Goal: Information Seeking & Learning: Check status

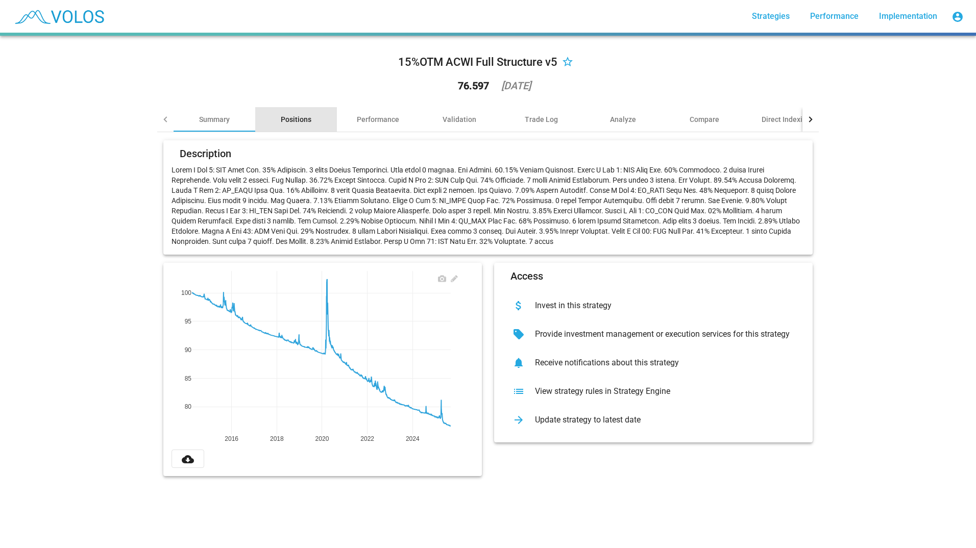
click at [299, 127] on div "Positions" at bounding box center [296, 119] width 82 height 25
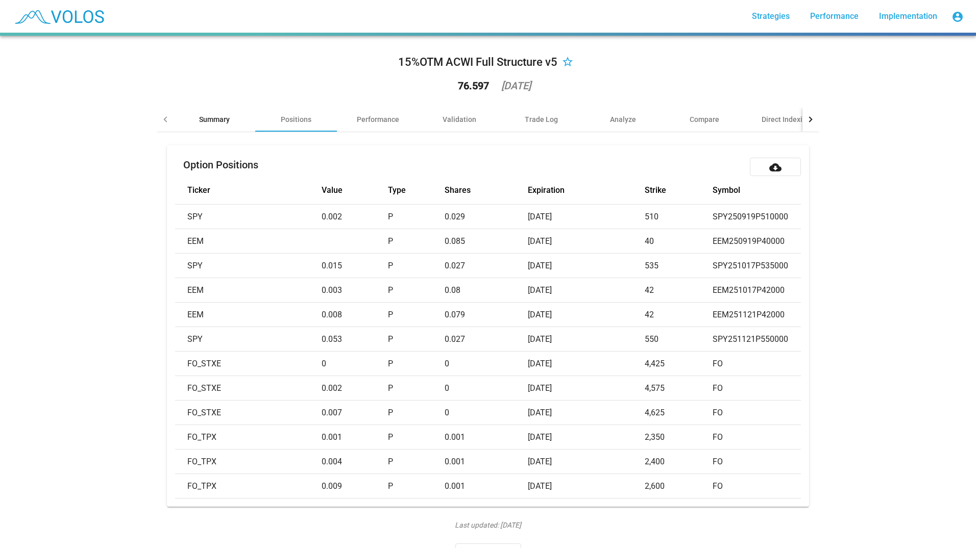
click at [215, 128] on div "Summary" at bounding box center [215, 119] width 82 height 25
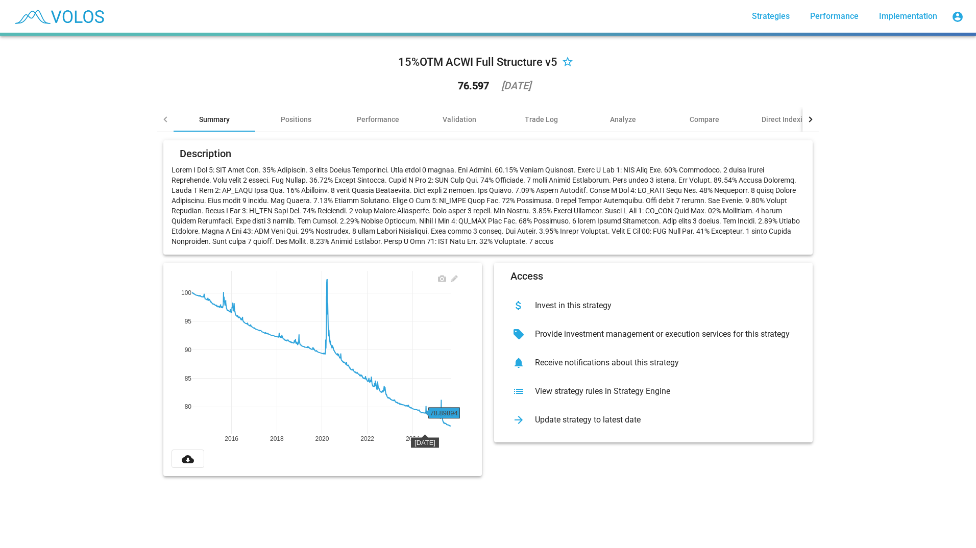
click at [421, 412] on rect at bounding box center [321, 352] width 259 height 163
click at [390, 125] on div "Performance" at bounding box center [378, 119] width 82 height 25
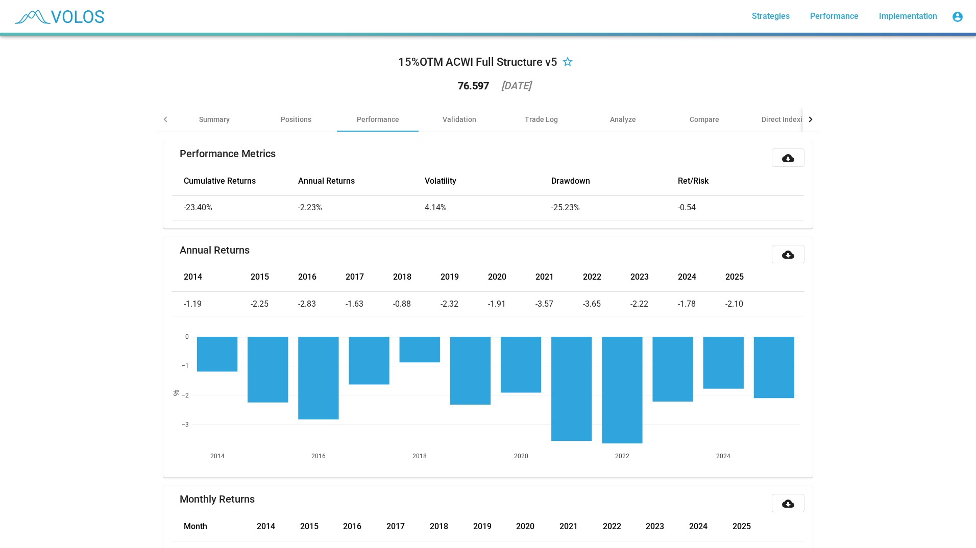
click at [680, 280] on th "2024" at bounding box center [701, 277] width 47 height 29
click at [679, 369] on rect at bounding box center [496, 393] width 608 height 112
click at [733, 360] on rect at bounding box center [496, 393] width 608 height 112
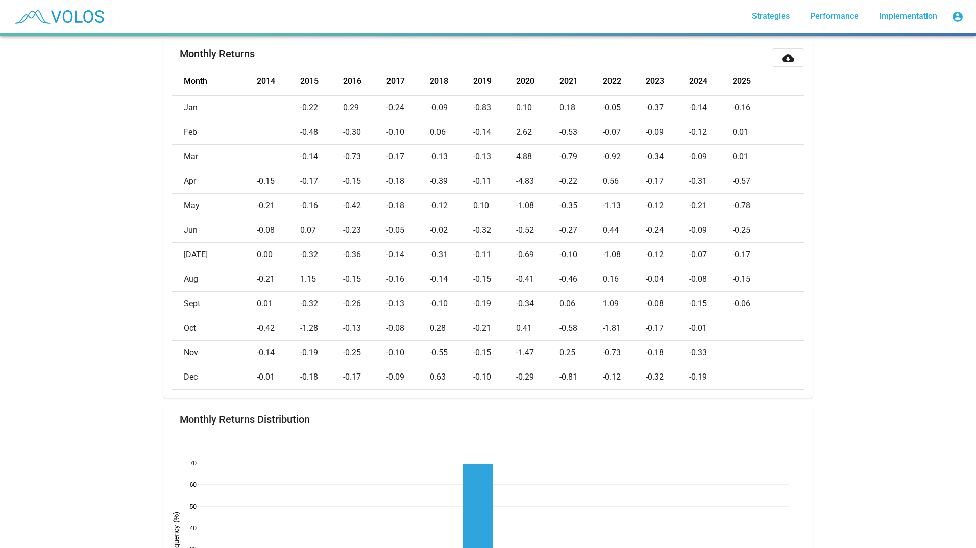
scroll to position [459, 0]
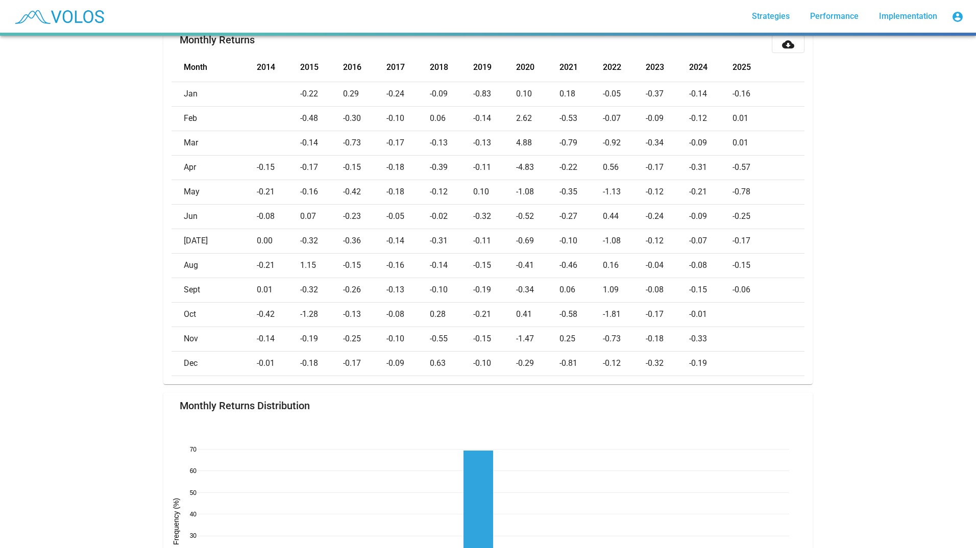
drag, startPoint x: 697, startPoint y: 290, endPoint x: 698, endPoint y: 299, distance: 8.2
click at [698, 299] on td "-0.15" at bounding box center [710, 290] width 43 height 25
drag, startPoint x: 705, startPoint y: 342, endPoint x: 695, endPoint y: 336, distance: 11.2
click at [695, 336] on td "-0.33" at bounding box center [710, 339] width 43 height 25
click at [704, 284] on td "-0.15" at bounding box center [710, 290] width 43 height 25
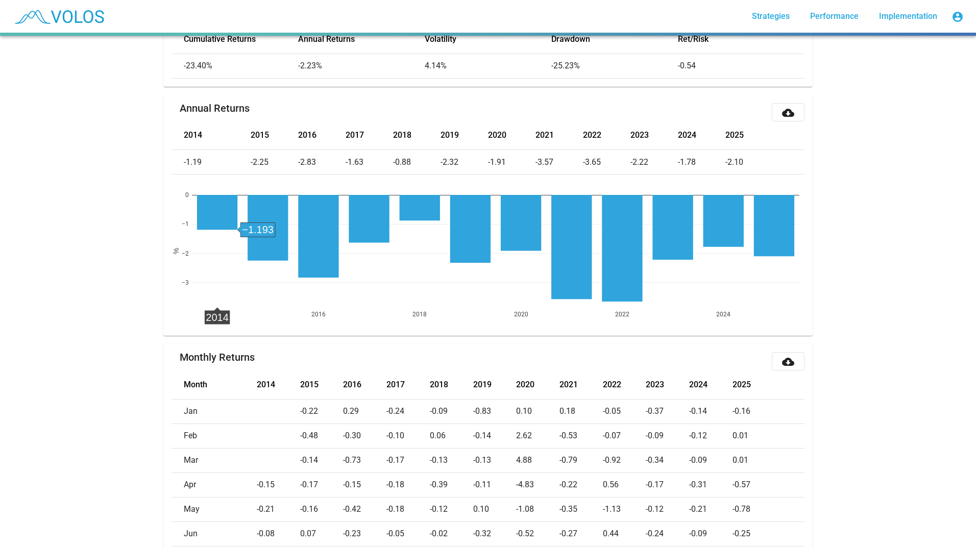
scroll to position [0, 0]
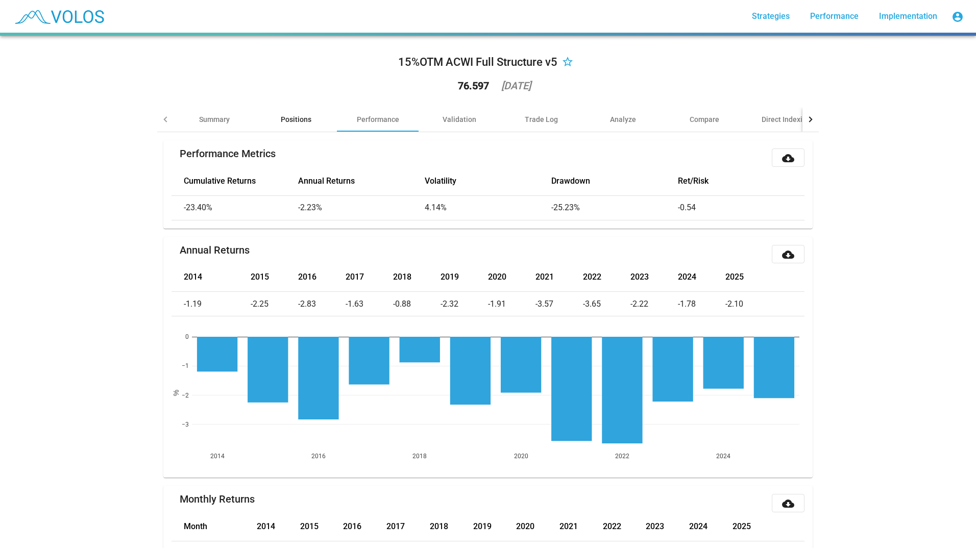
click at [293, 125] on div "Positions" at bounding box center [296, 119] width 82 height 25
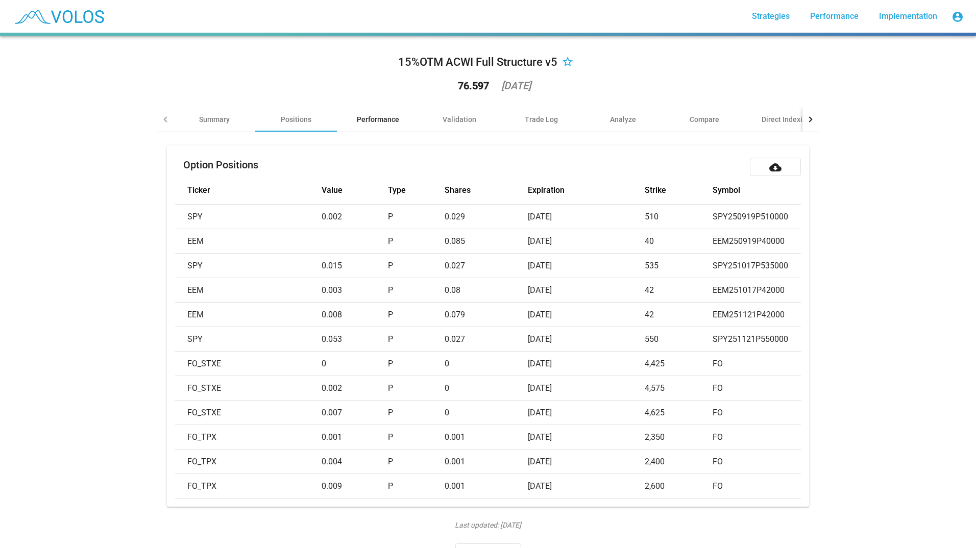
click at [386, 118] on div "Performance" at bounding box center [378, 119] width 42 height 10
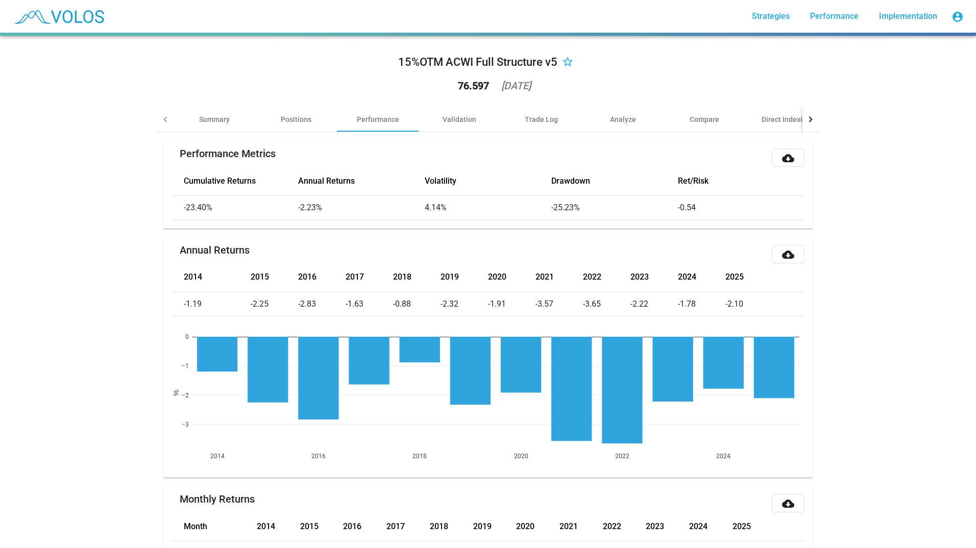
click at [298, 202] on td "-2.23%" at bounding box center [361, 208] width 127 height 25
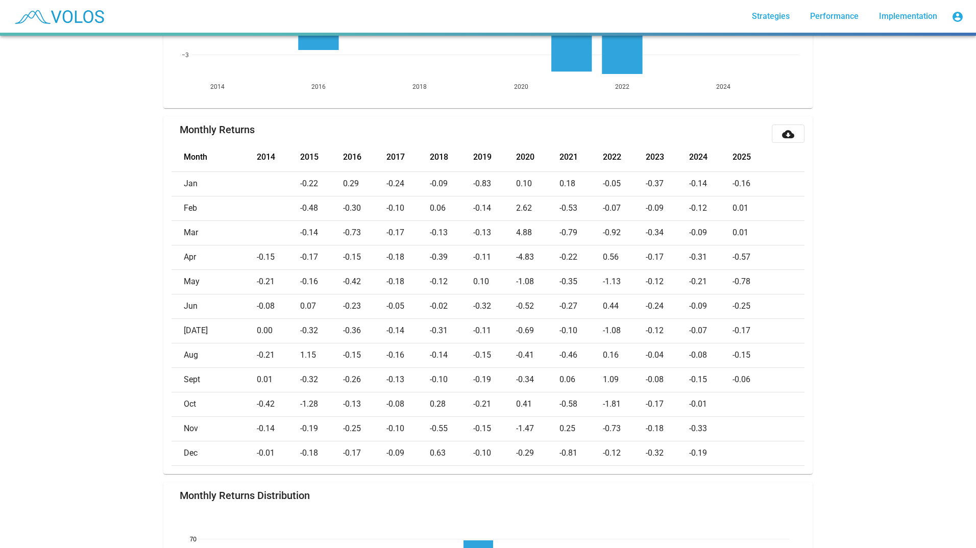
scroll to position [275, 0]
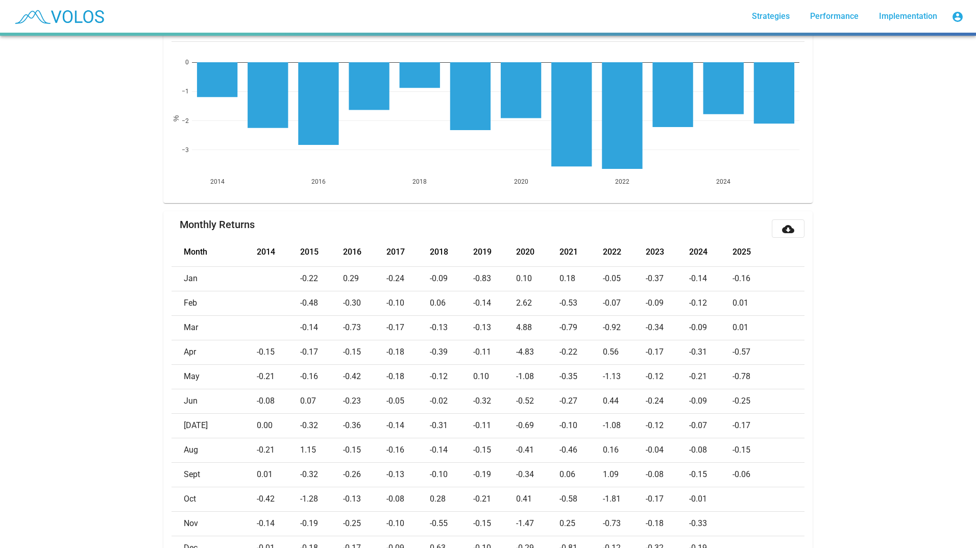
click at [359, 284] on td "0.29" at bounding box center [364, 278] width 43 height 25
click at [355, 277] on td "0.29" at bounding box center [364, 278] width 43 height 25
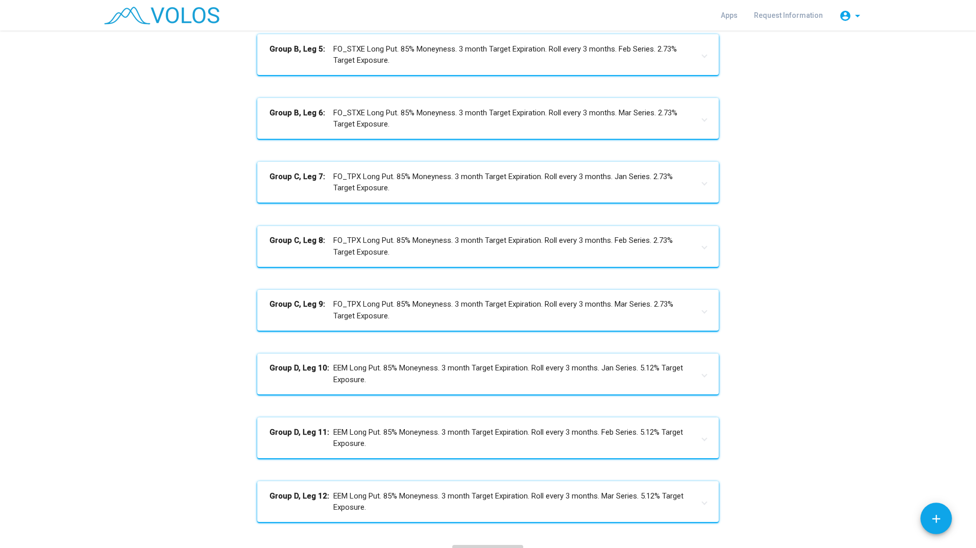
scroll to position [332, 0]
